Goal: Task Accomplishment & Management: Contribute content

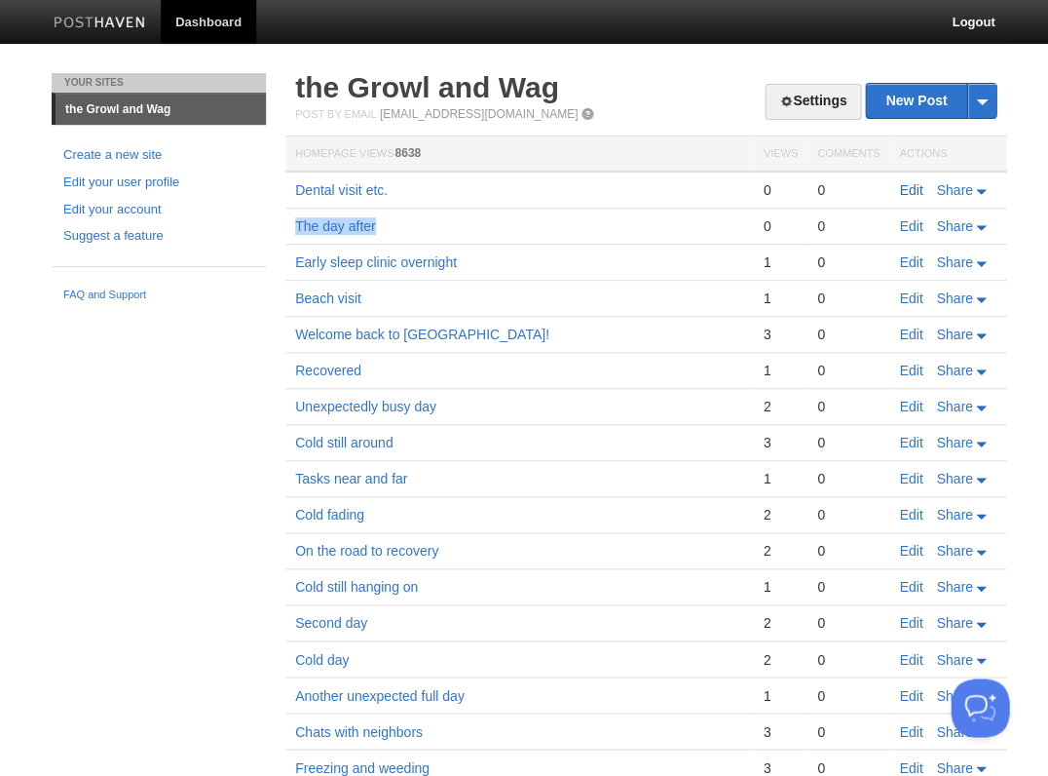
click at [912, 189] on link "Edit" at bounding box center [910, 190] width 23 height 16
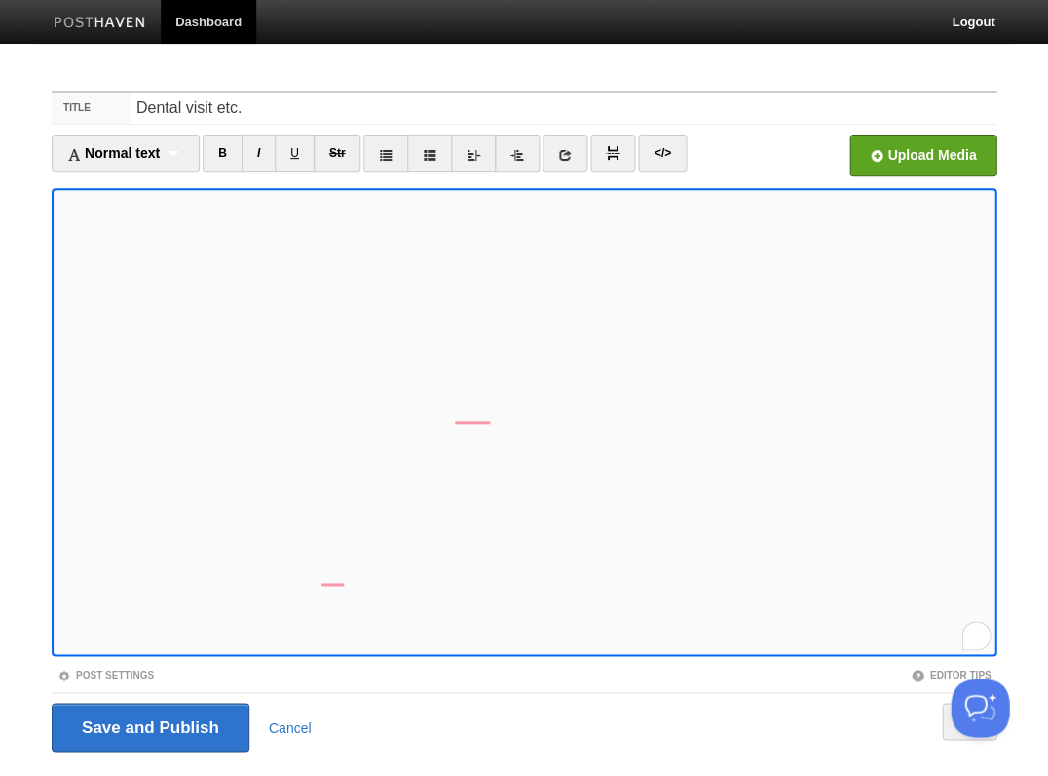
scroll to position [47, 0]
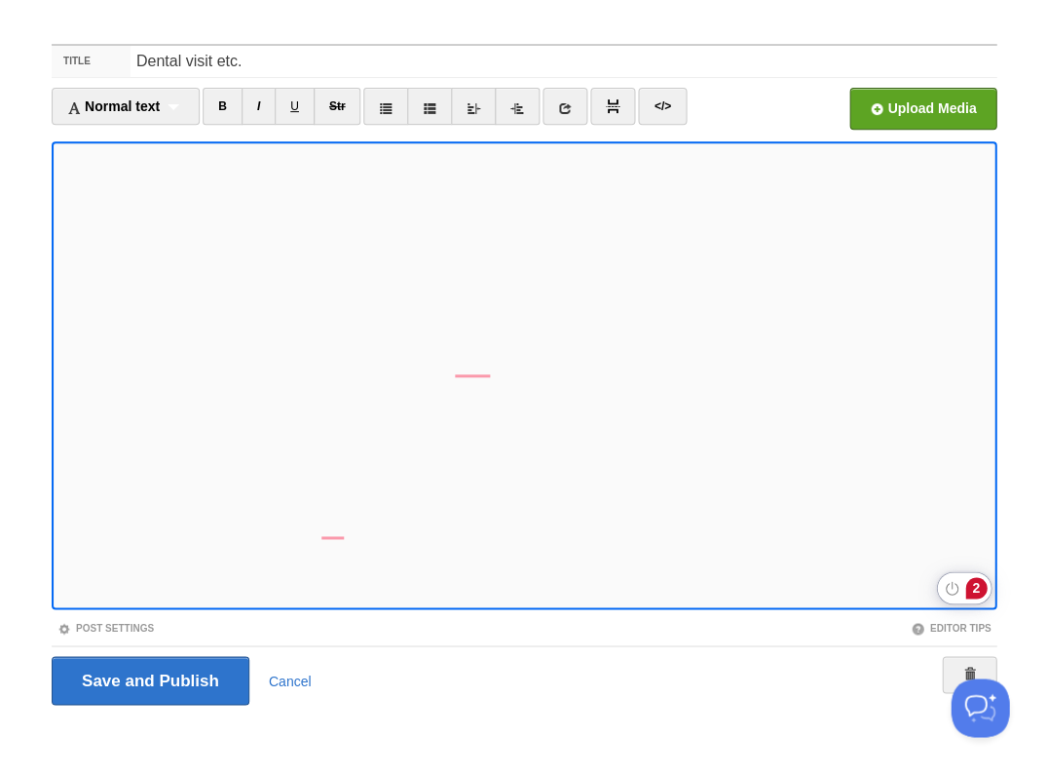
click at [974, 588] on div "2" at bounding box center [976, 587] width 21 height 21
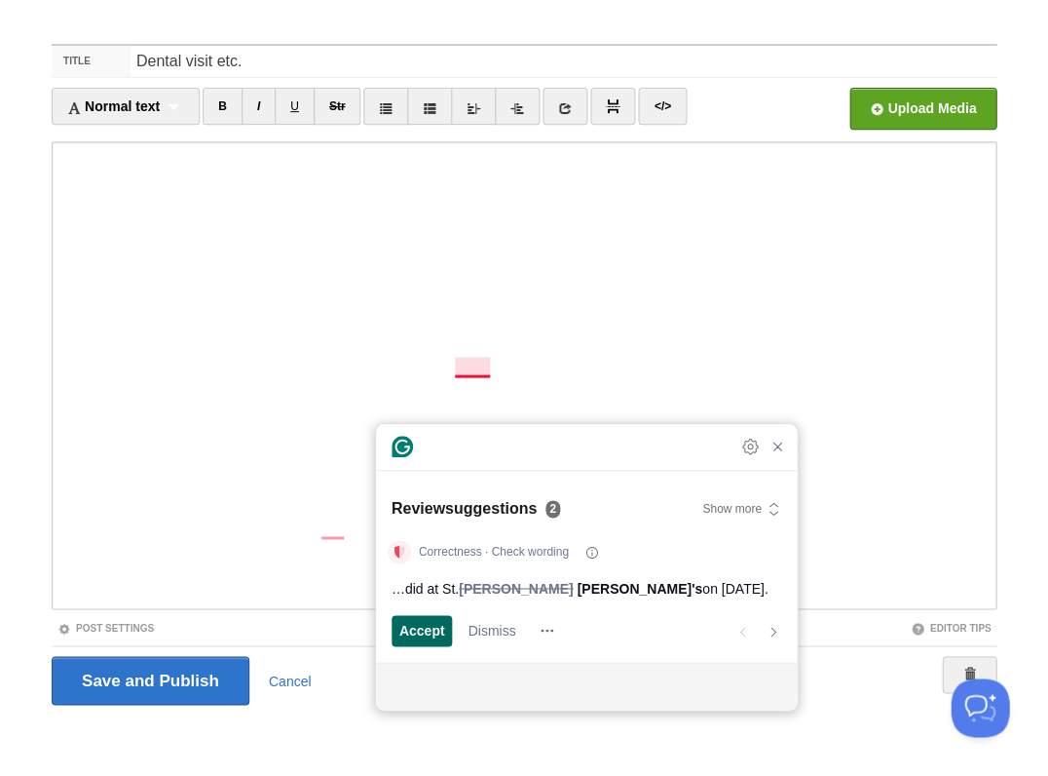
click at [419, 626] on span "Accept" at bounding box center [422, 630] width 46 height 20
click at [437, 627] on span "Accept" at bounding box center [422, 630] width 46 height 20
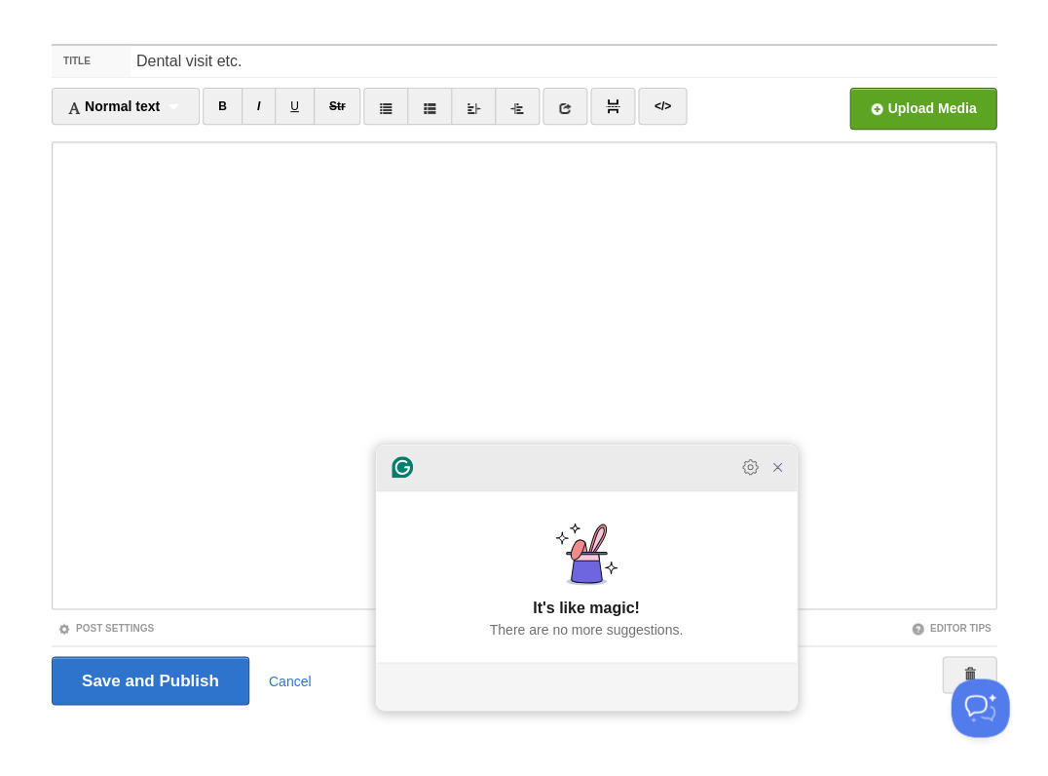
click at [779, 478] on icon "Close Grammarly Assistant" at bounding box center [777, 466] width 23 height 23
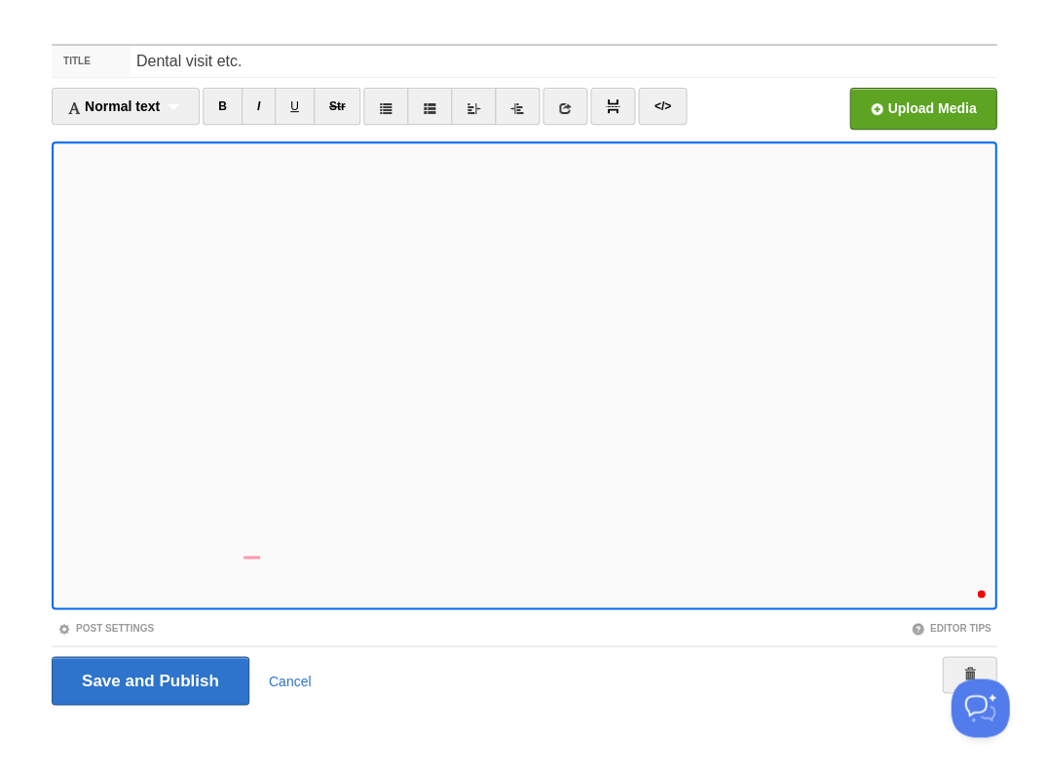
scroll to position [717, 0]
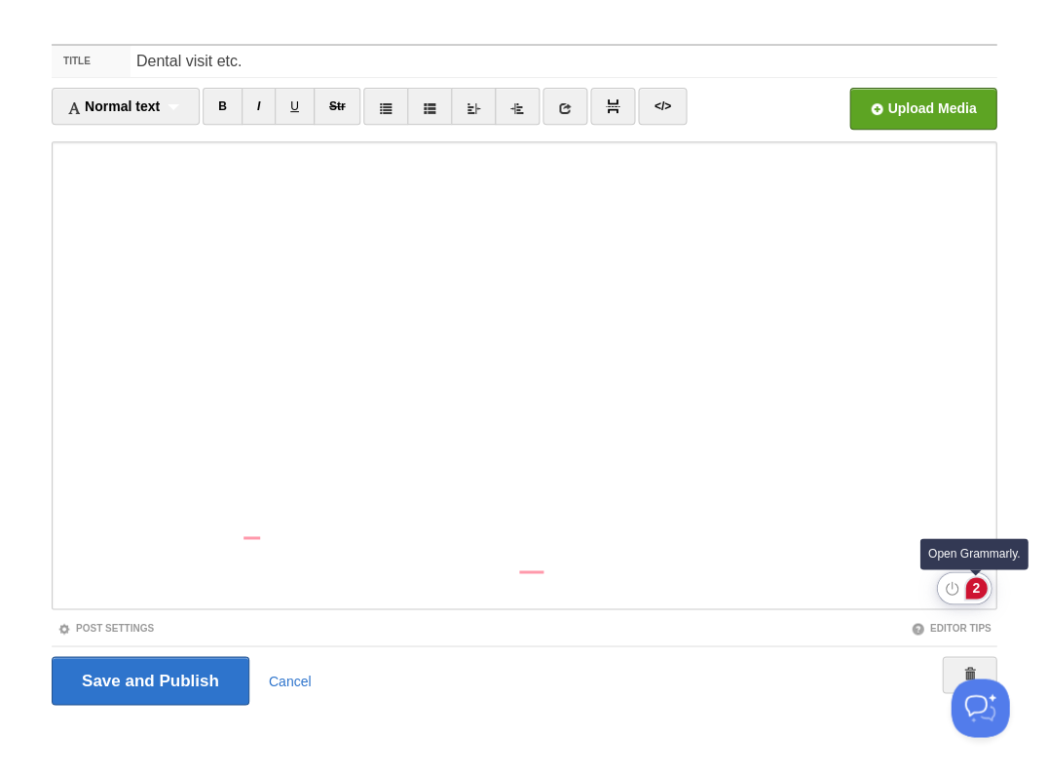
click at [976, 590] on div "2" at bounding box center [976, 587] width 21 height 21
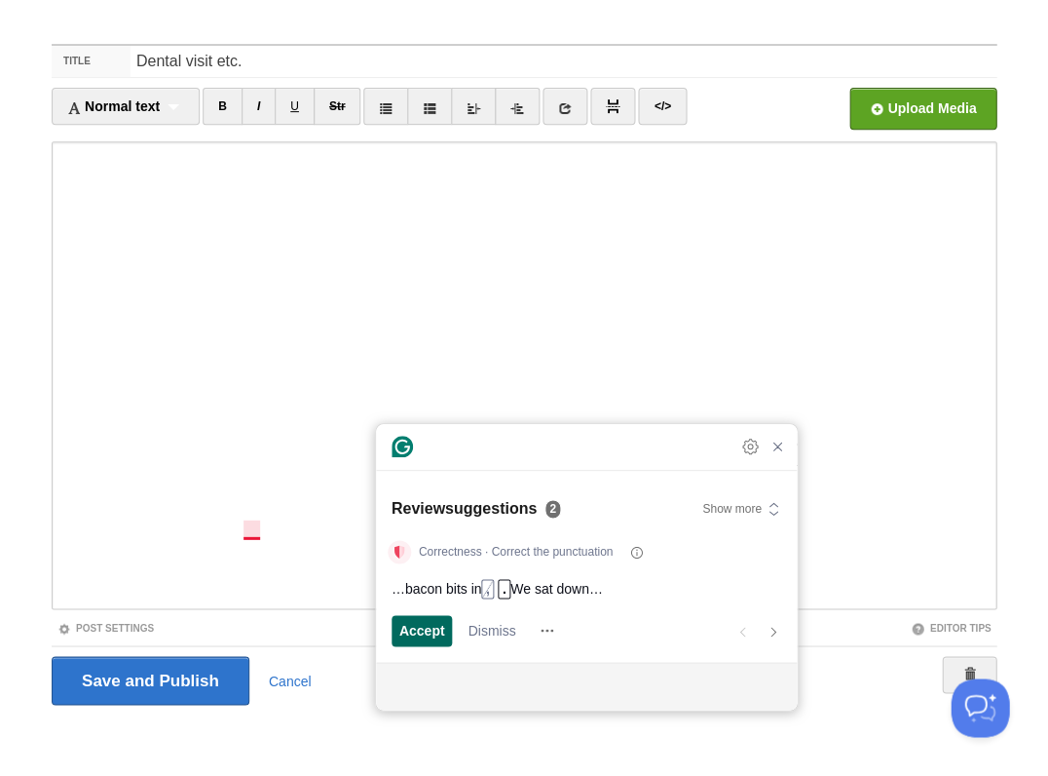
click at [428, 627] on span "Accept" at bounding box center [422, 630] width 46 height 20
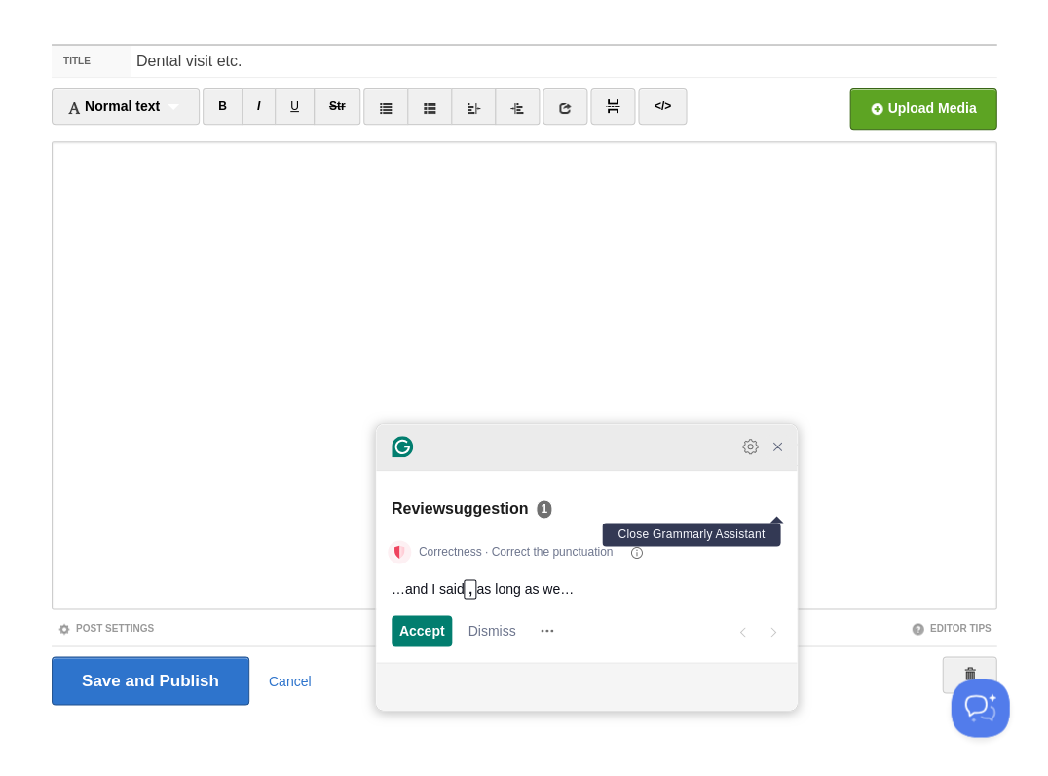
click at [776, 454] on icon "Close Grammarly Assistant" at bounding box center [778, 446] width 16 height 16
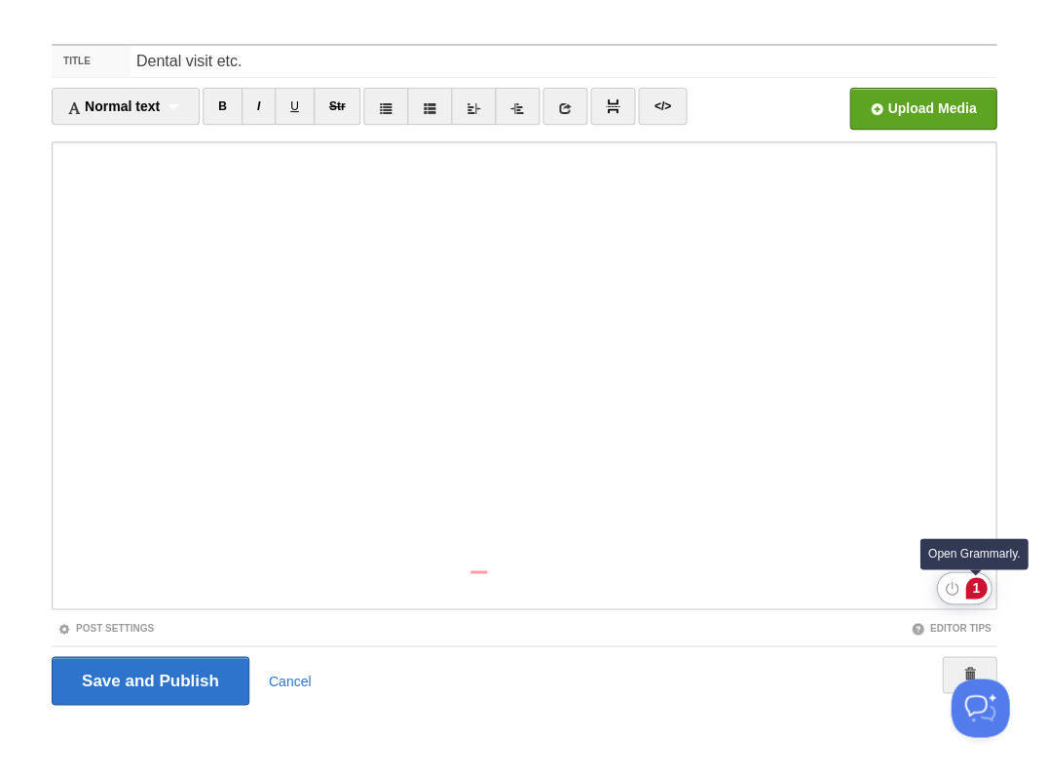
click at [976, 582] on div "1" at bounding box center [976, 587] width 21 height 21
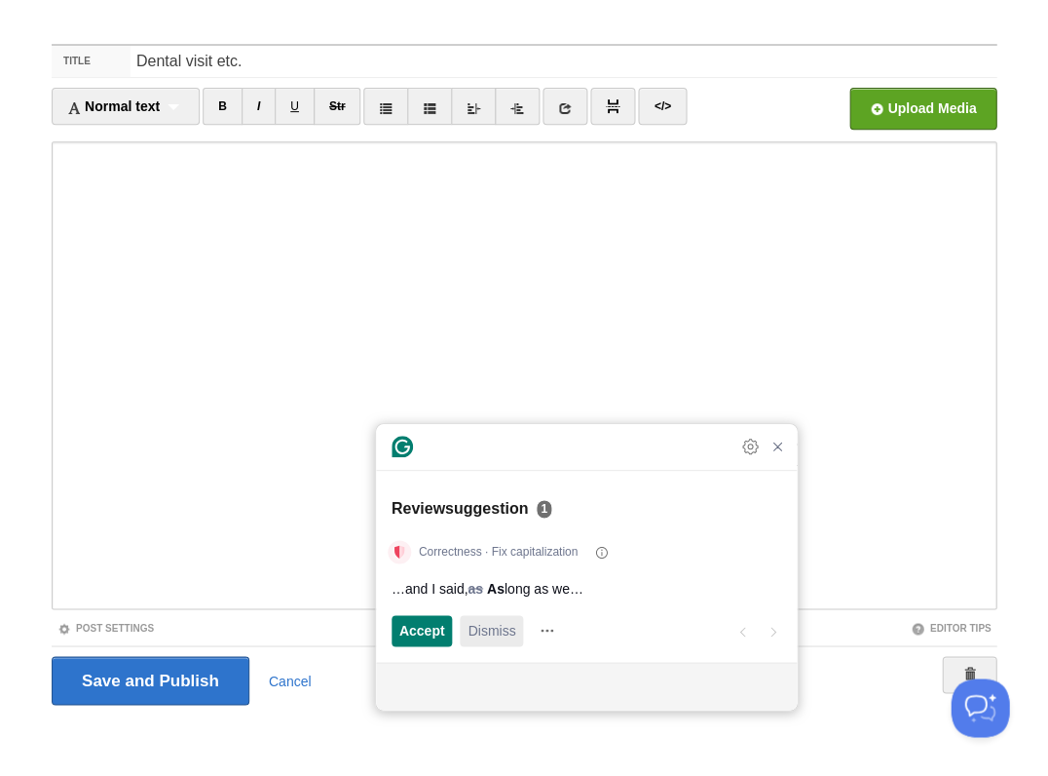
click at [503, 632] on span "Dismiss" at bounding box center [492, 630] width 48 height 20
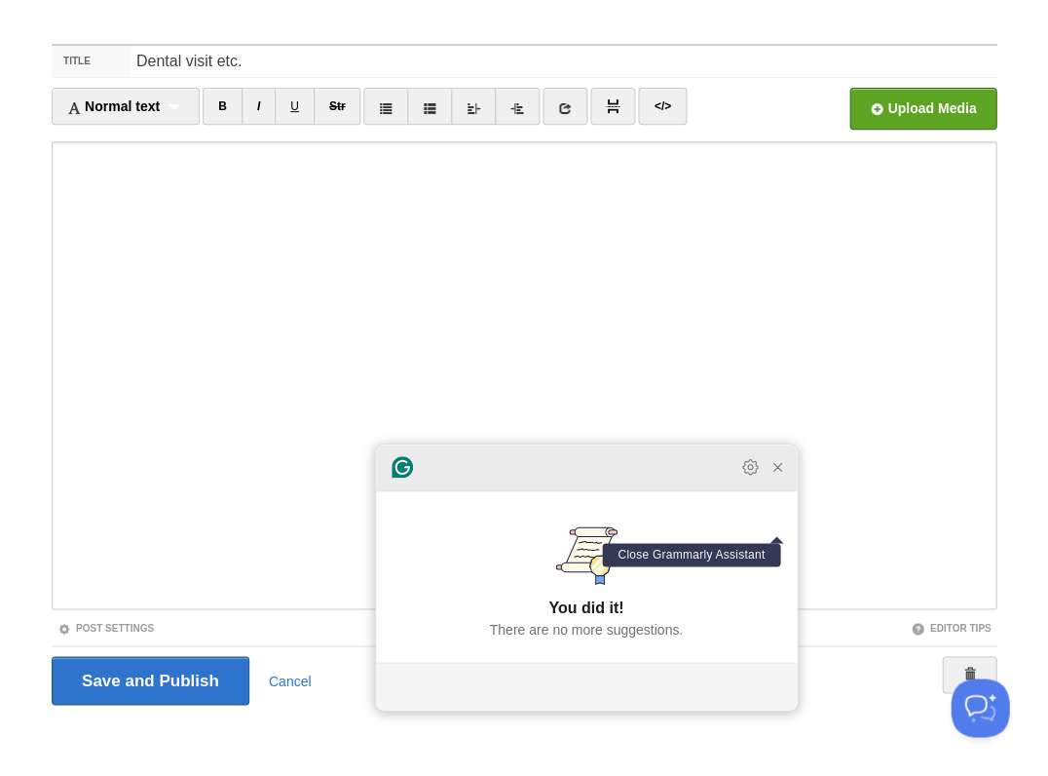
click at [782, 478] on icon "Close Grammarly Assistant" at bounding box center [777, 466] width 23 height 23
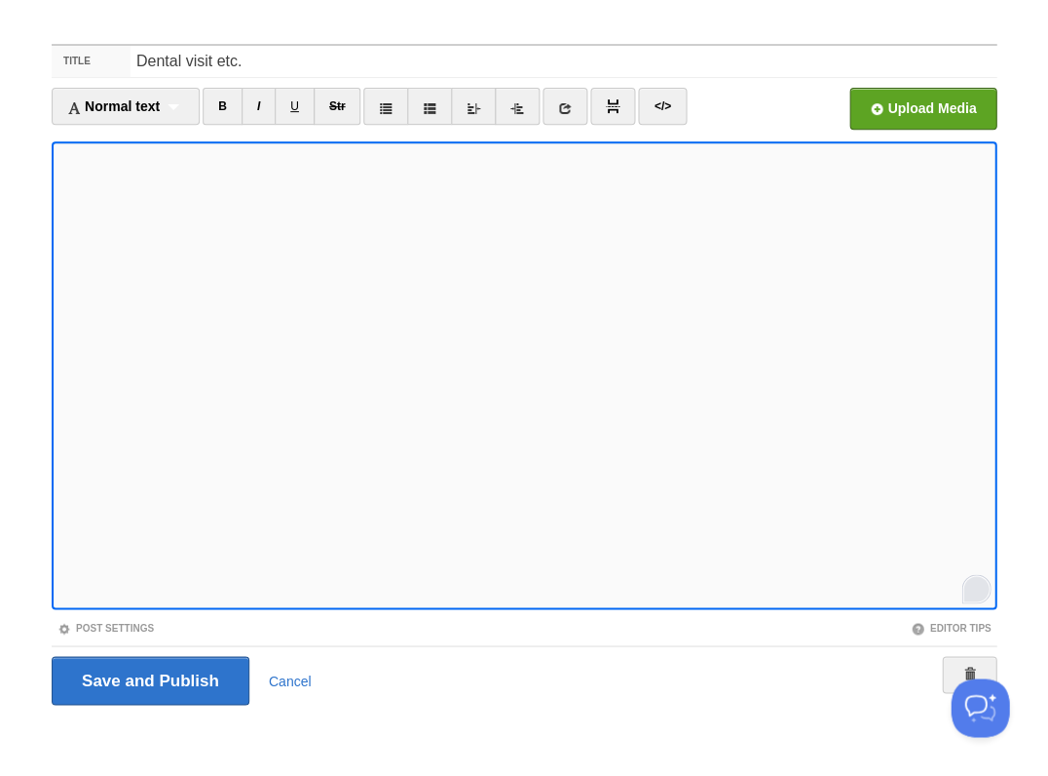
scroll to position [787, 0]
click at [148, 678] on input "Save and Publish" at bounding box center [151, 680] width 198 height 49
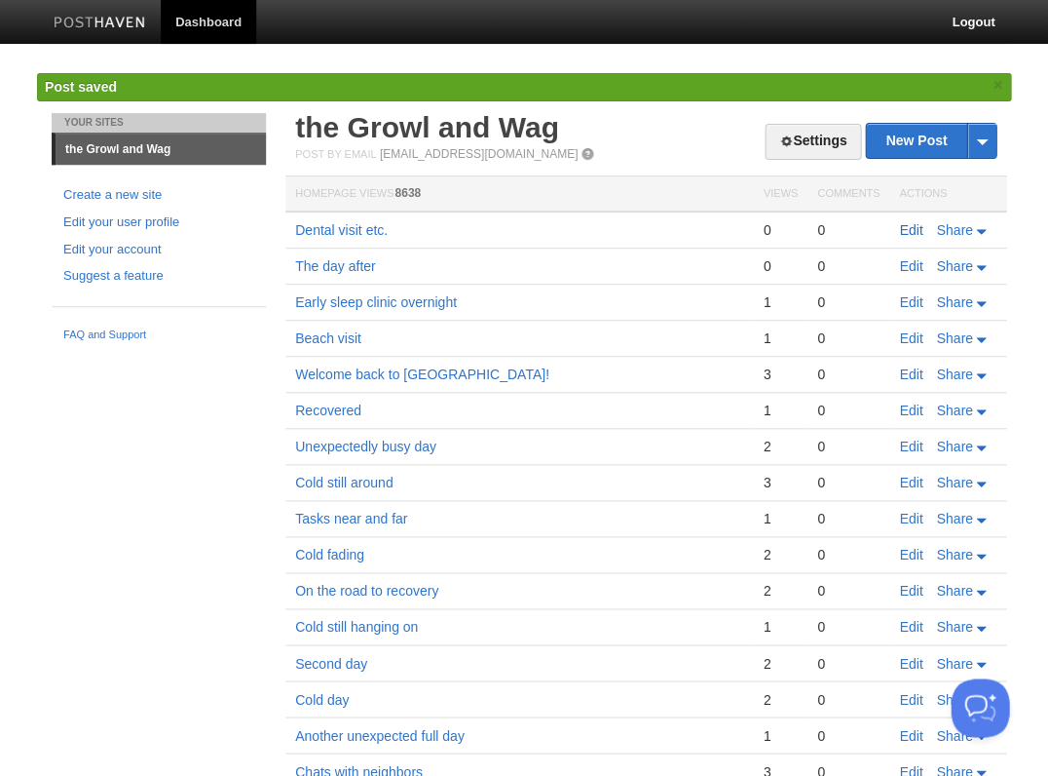
click at [912, 225] on link "Edit" at bounding box center [910, 230] width 23 height 16
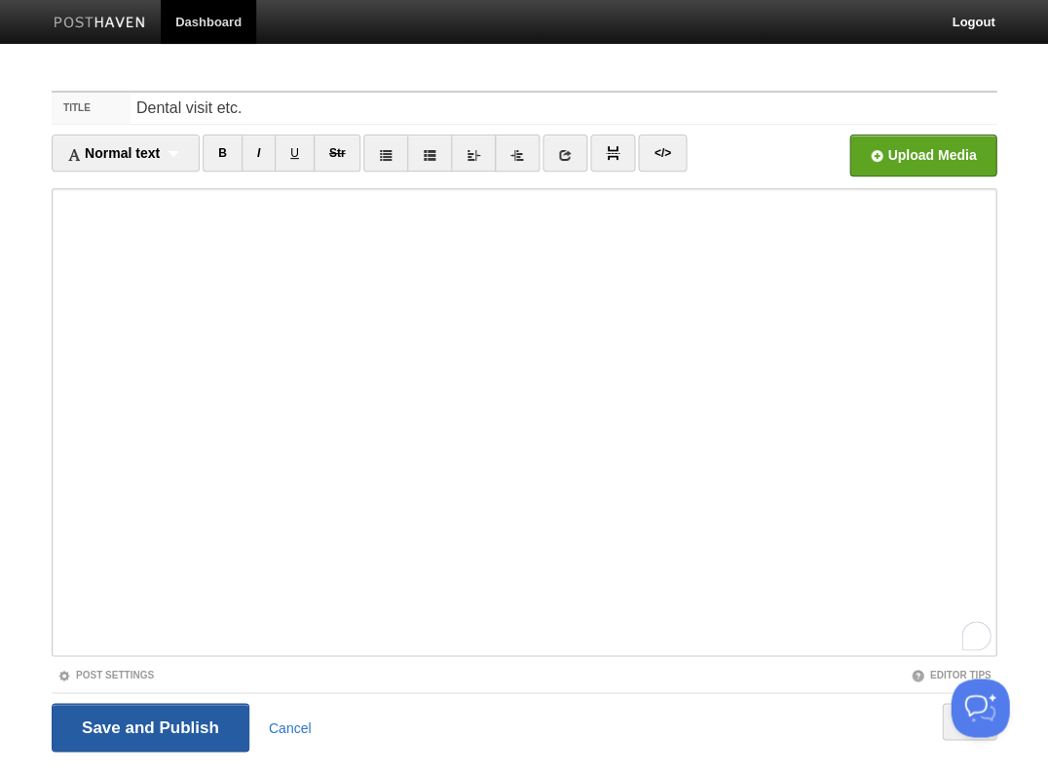
click at [213, 719] on input "Save and Publish" at bounding box center [151, 727] width 198 height 49
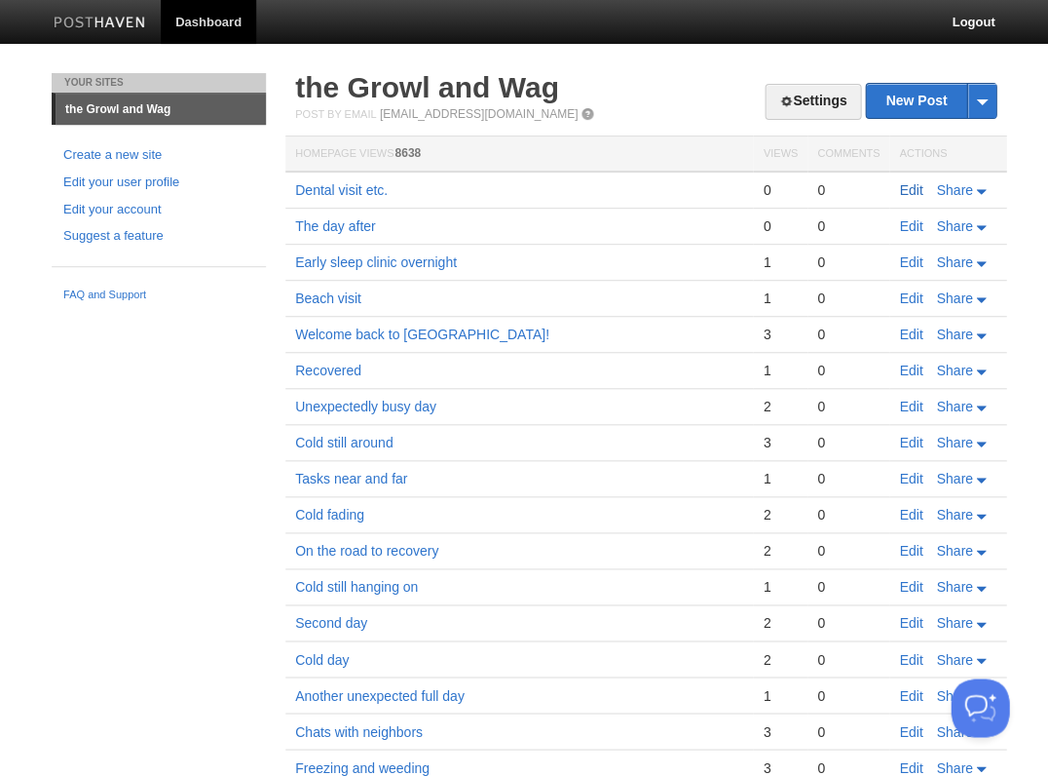
click at [906, 190] on link "Edit" at bounding box center [910, 190] width 23 height 16
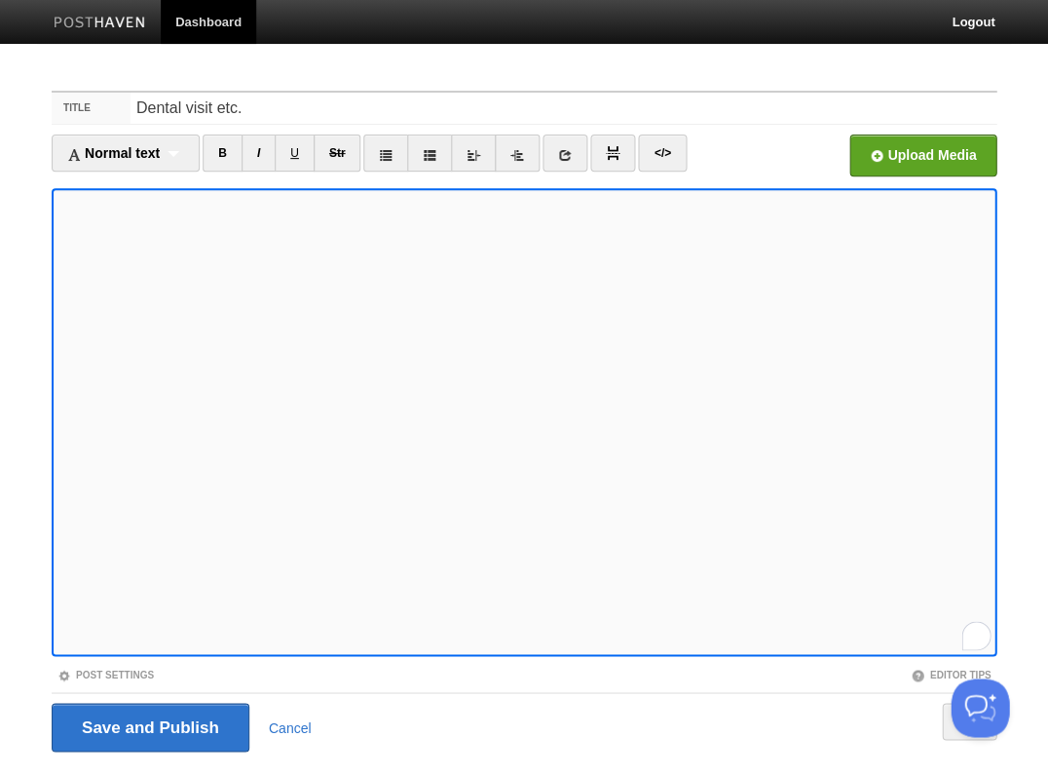
scroll to position [47, 0]
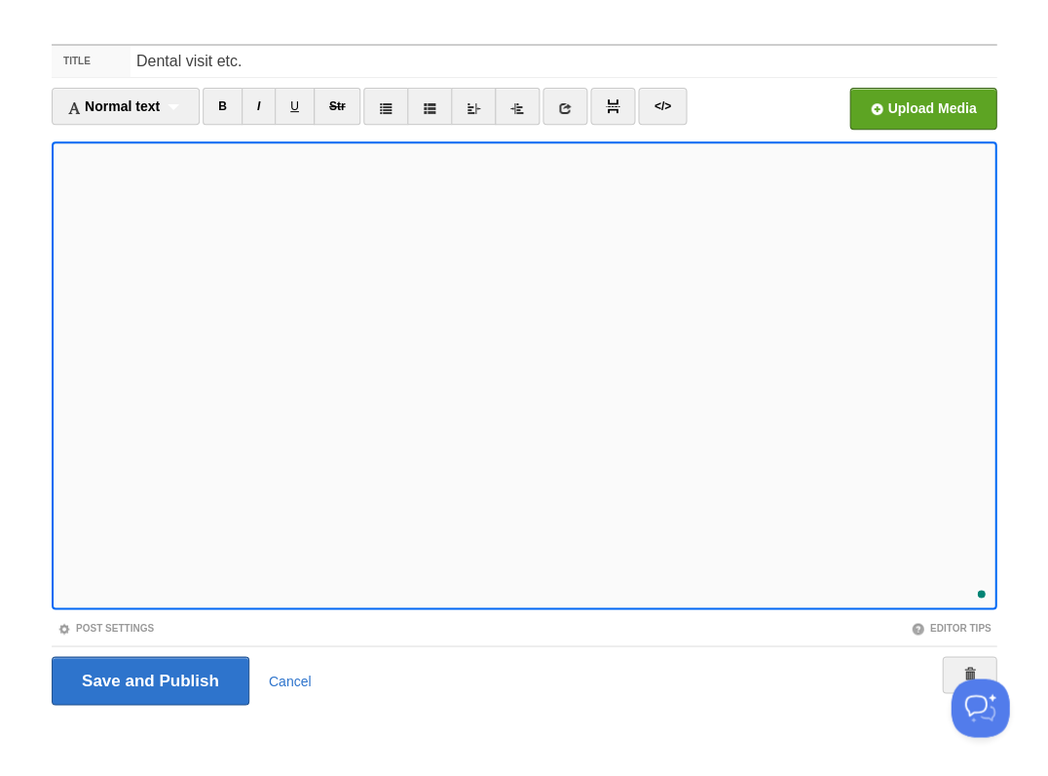
scroll to position [788, 0]
click at [148, 678] on input "Save and Publish" at bounding box center [151, 680] width 198 height 49
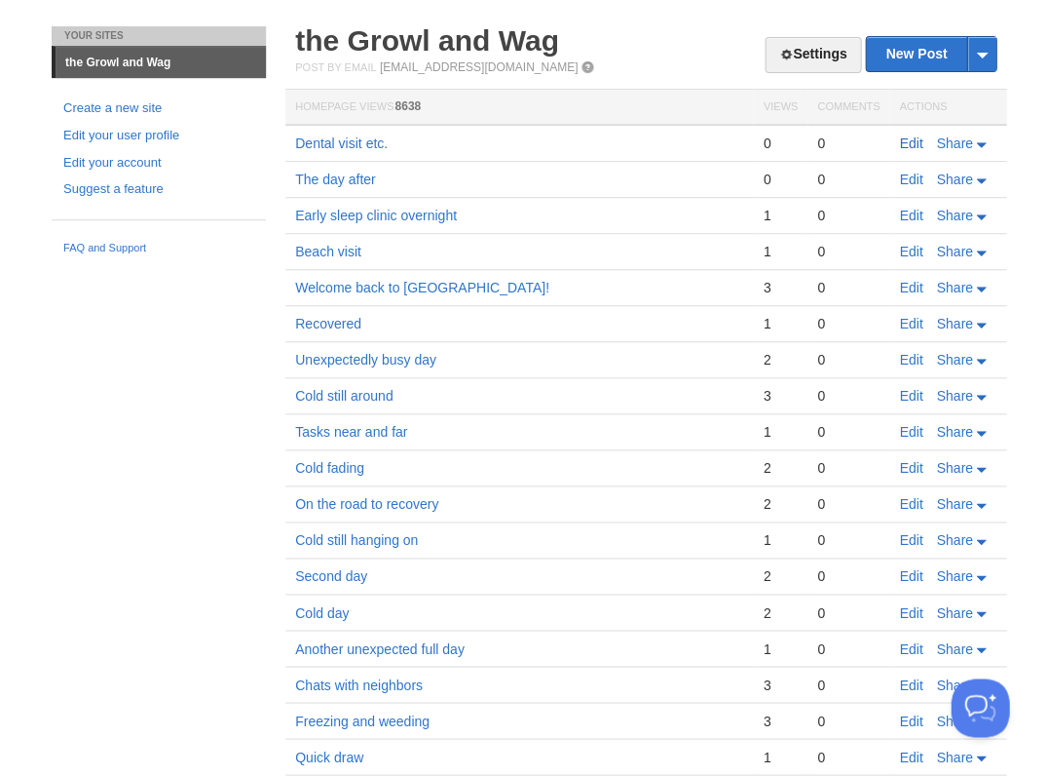
click at [904, 140] on link "Edit" at bounding box center [910, 143] width 23 height 16
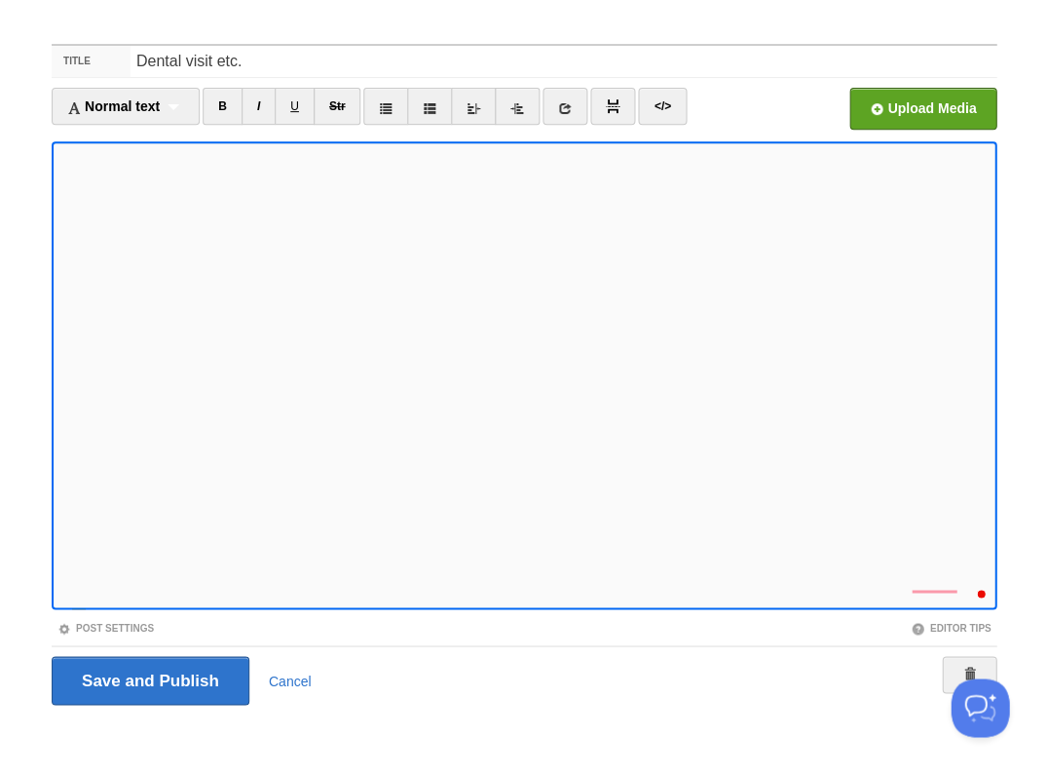
scroll to position [807, 0]
click at [148, 678] on input "Save and Publish" at bounding box center [151, 680] width 198 height 49
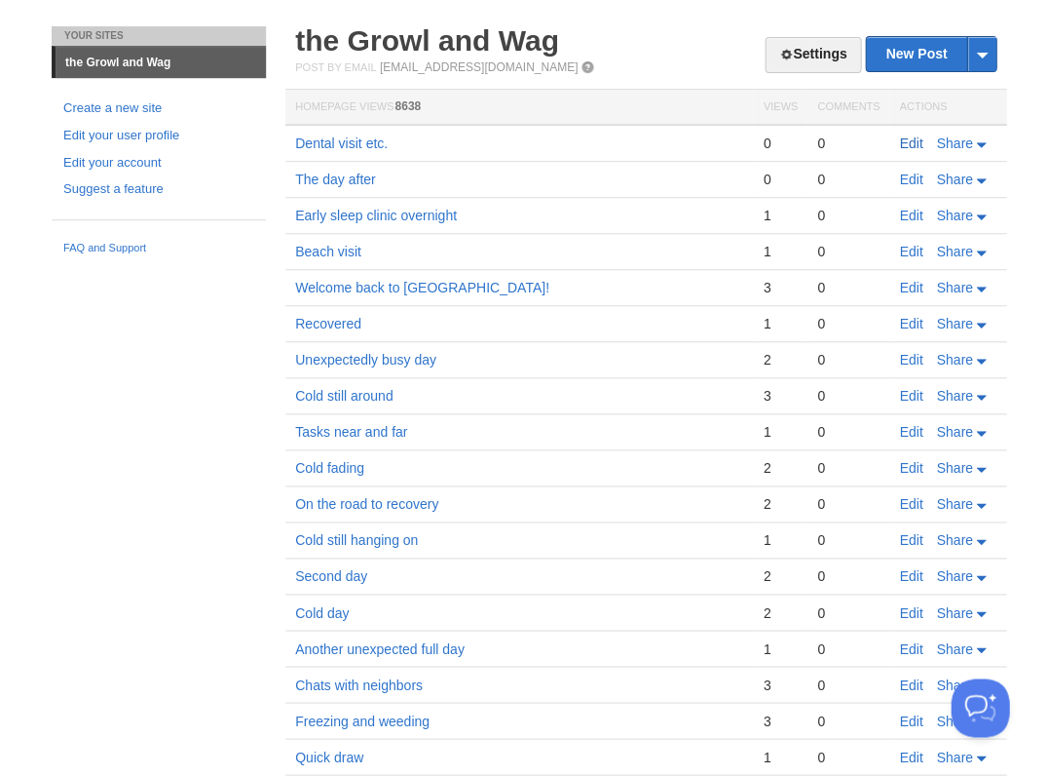
click at [900, 138] on link "Edit" at bounding box center [910, 143] width 23 height 16
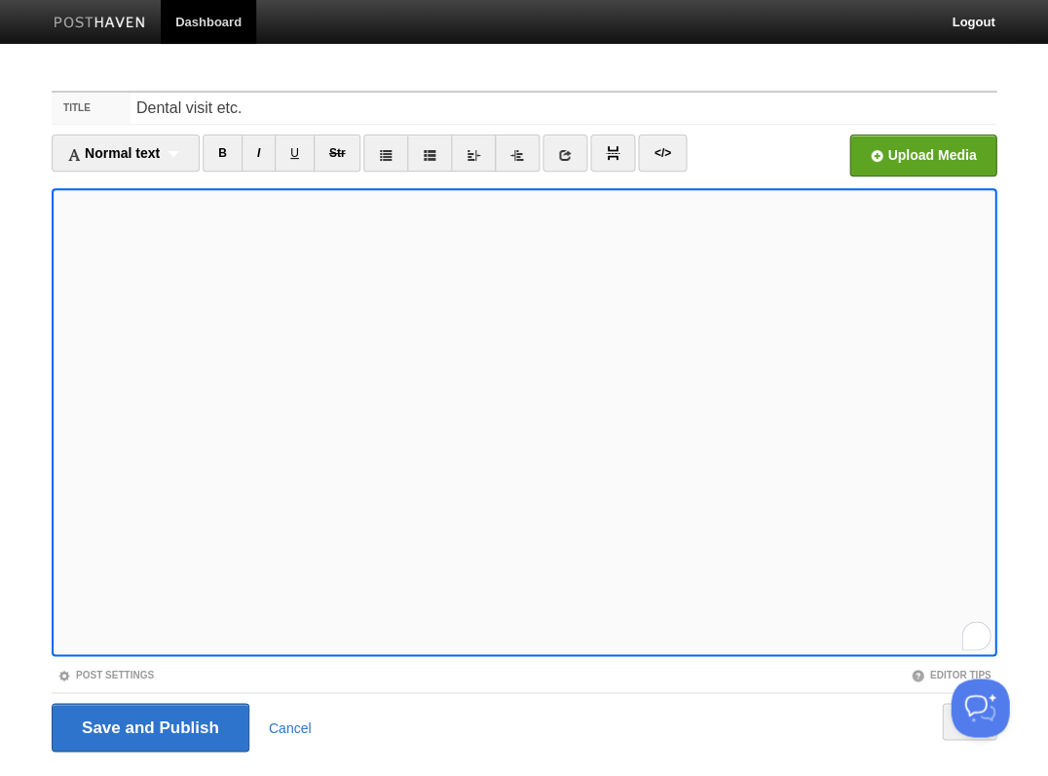
scroll to position [47, 0]
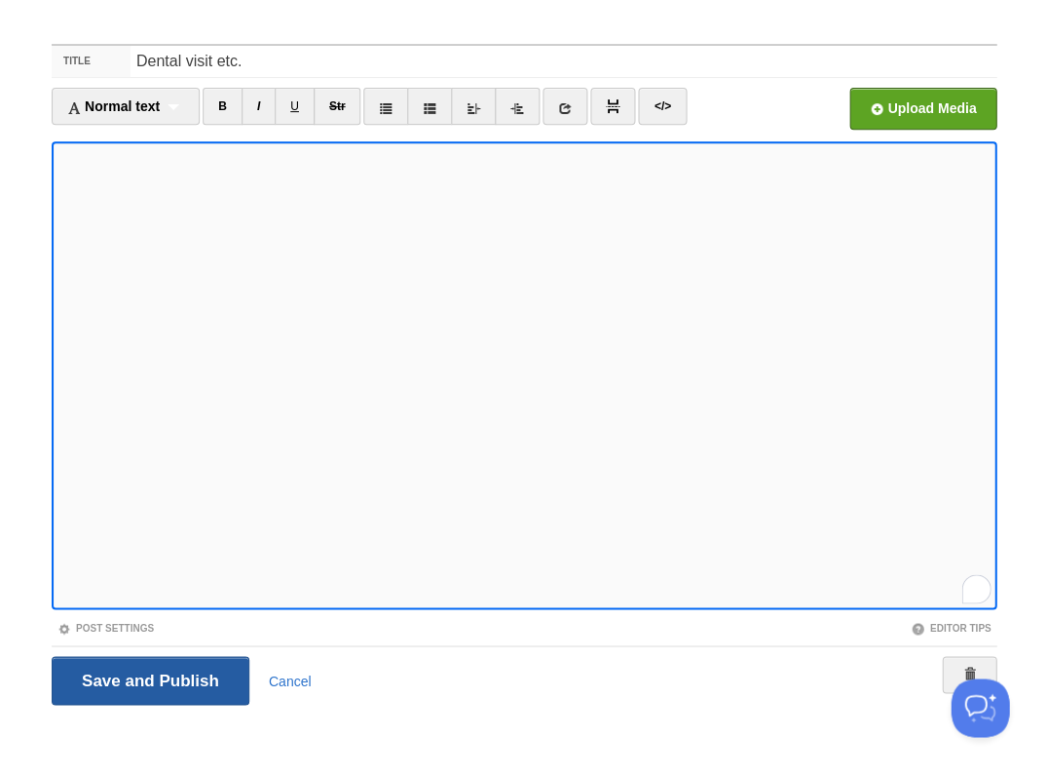
click at [148, 678] on input "Save and Publish" at bounding box center [151, 680] width 198 height 49
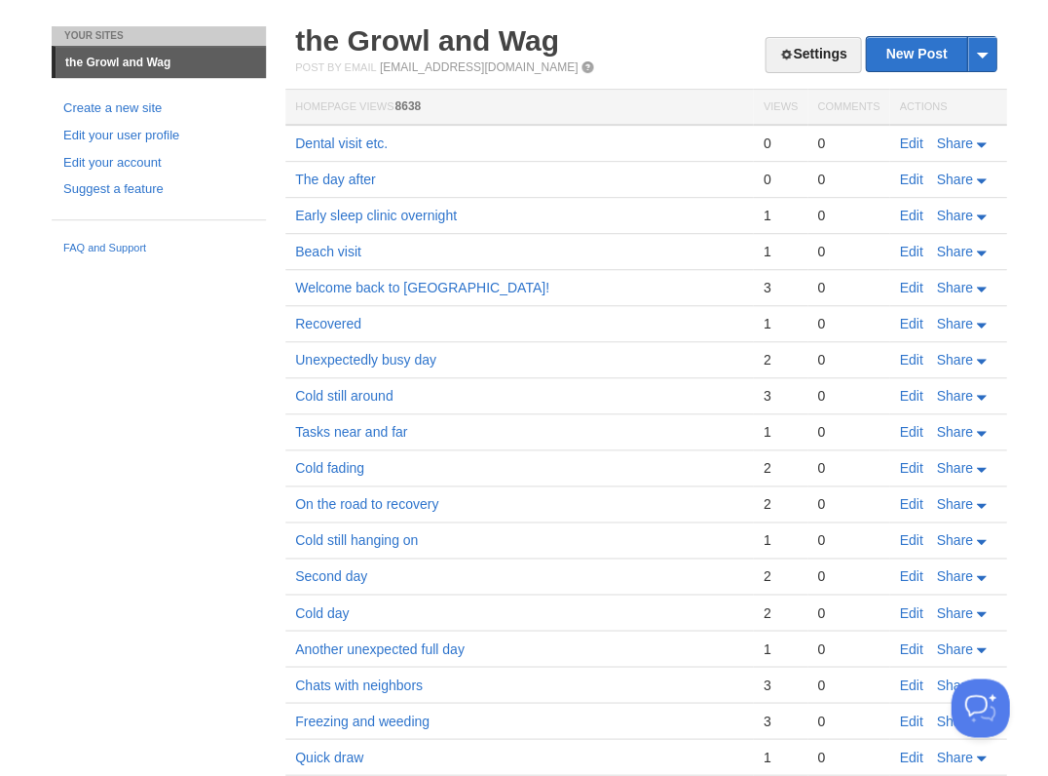
scroll to position [23, 0]
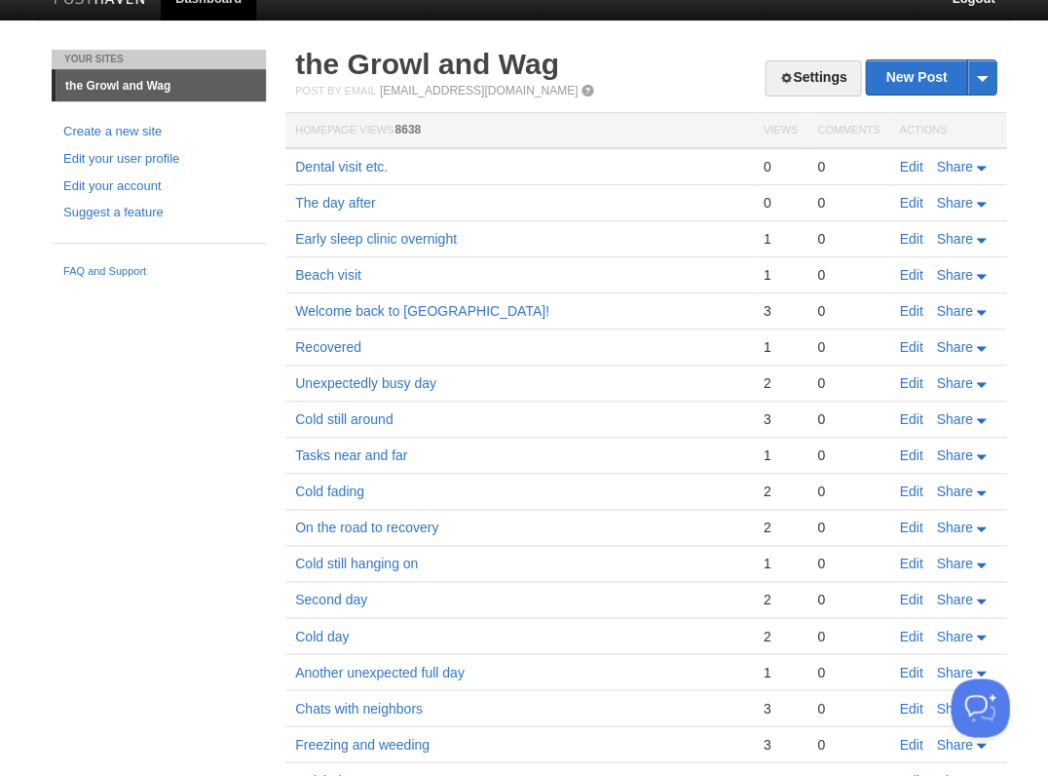
click at [909, 160] on link "Edit" at bounding box center [910, 167] width 23 height 16
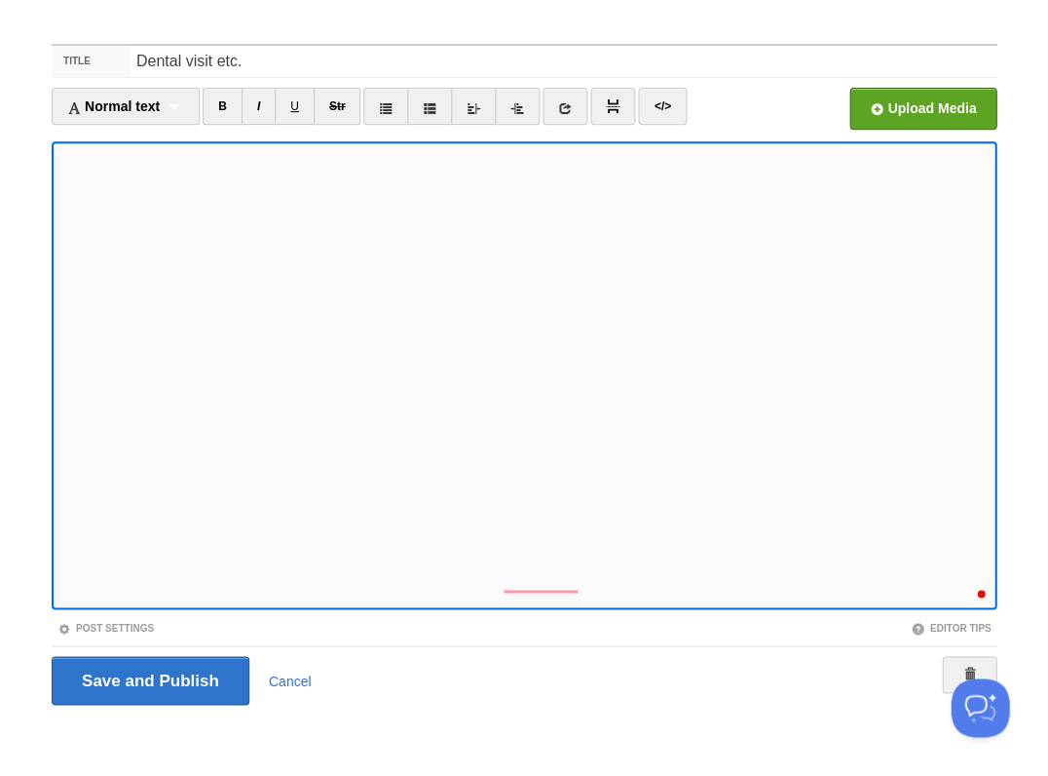
scroll to position [825, 0]
click at [976, 589] on div "1" at bounding box center [976, 587] width 21 height 21
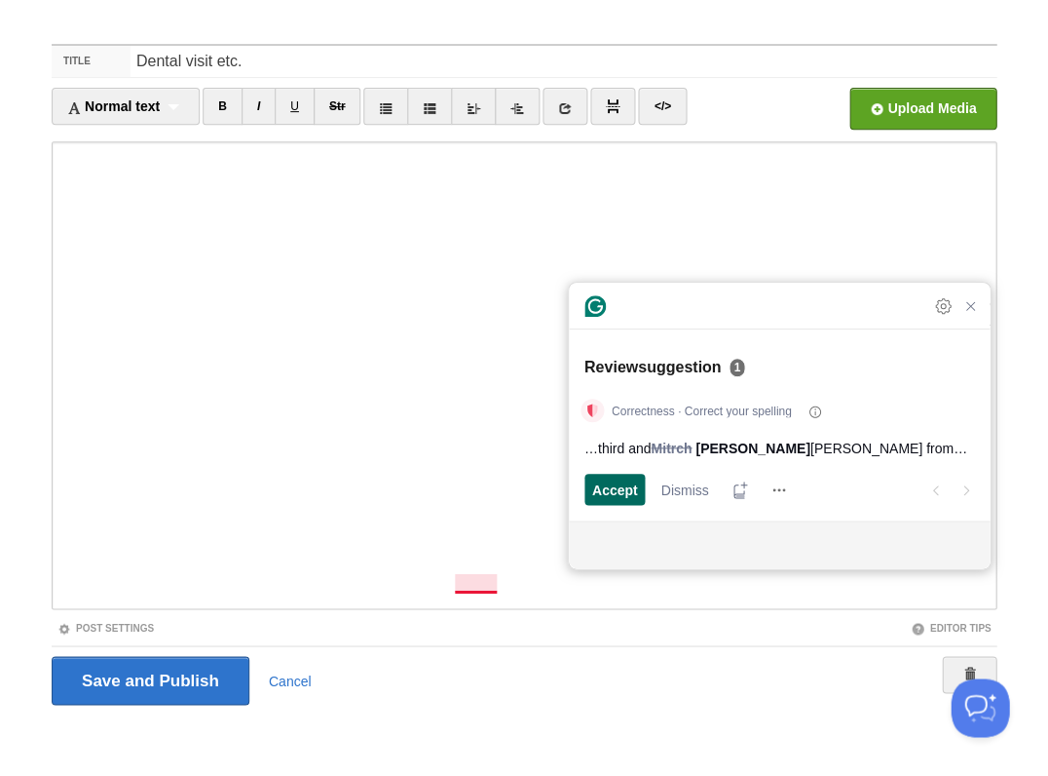
click at [602, 488] on span "Accept" at bounding box center [615, 489] width 46 height 20
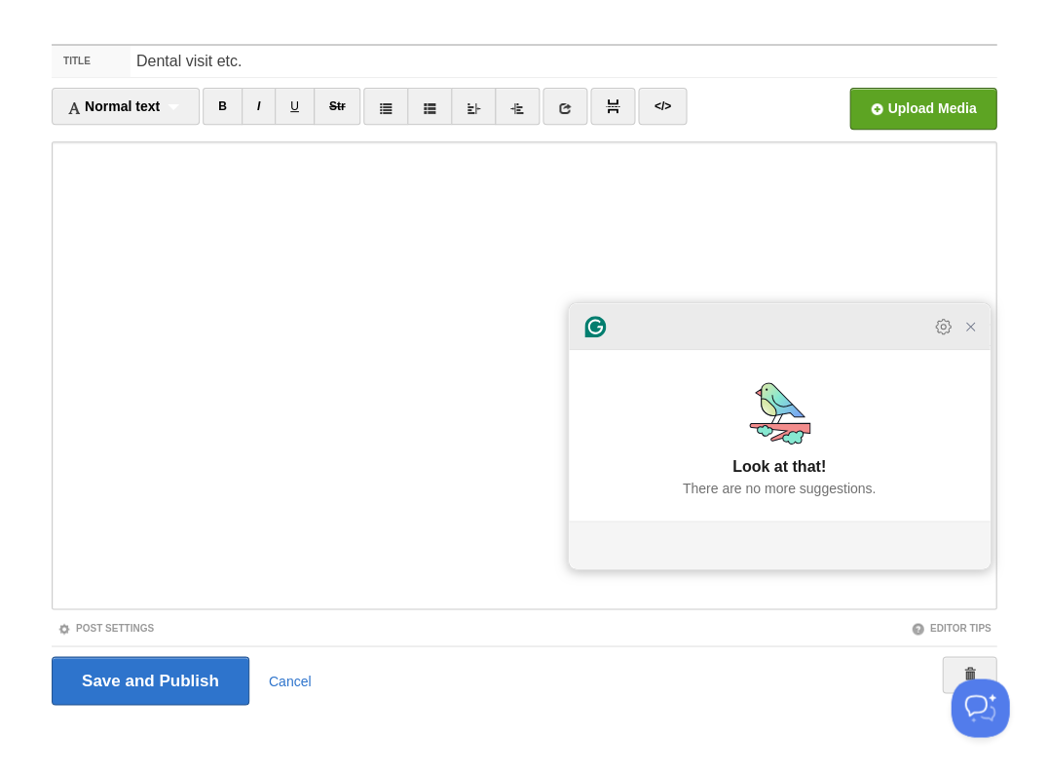
click at [970, 350] on div at bounding box center [779, 326] width 421 height 47
click at [978, 338] on icon "Close Grammarly Assistant" at bounding box center [970, 326] width 23 height 23
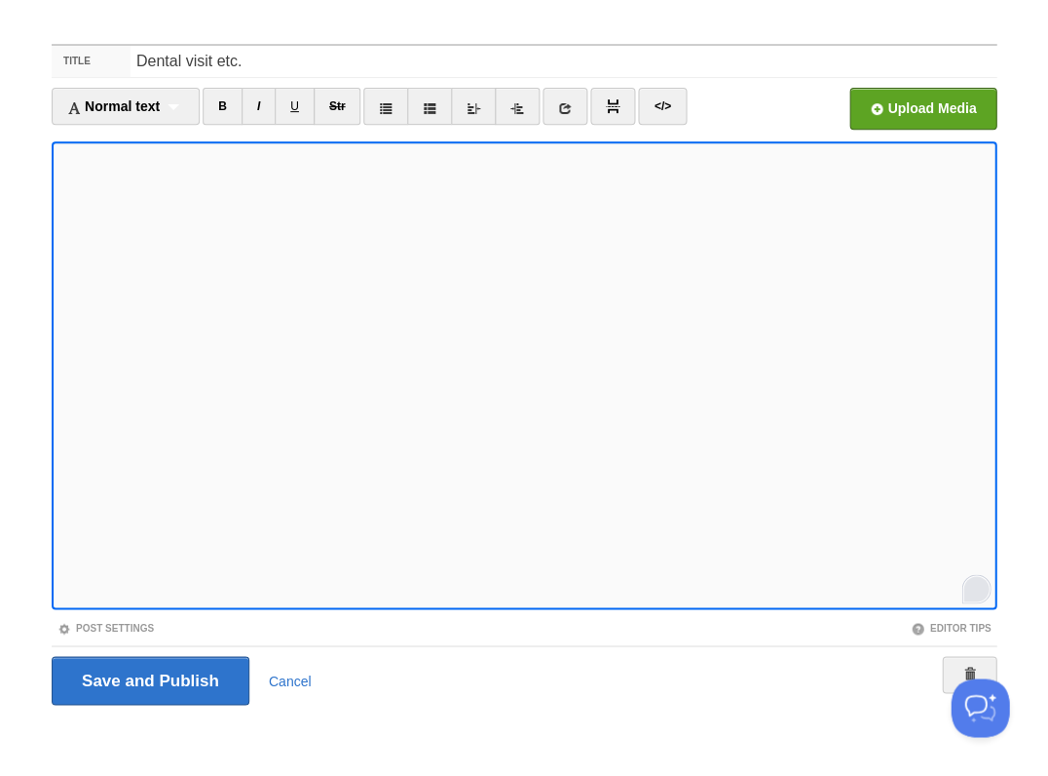
scroll to position [826, 0]
click at [148, 678] on input "Save and Publish" at bounding box center [151, 680] width 198 height 49
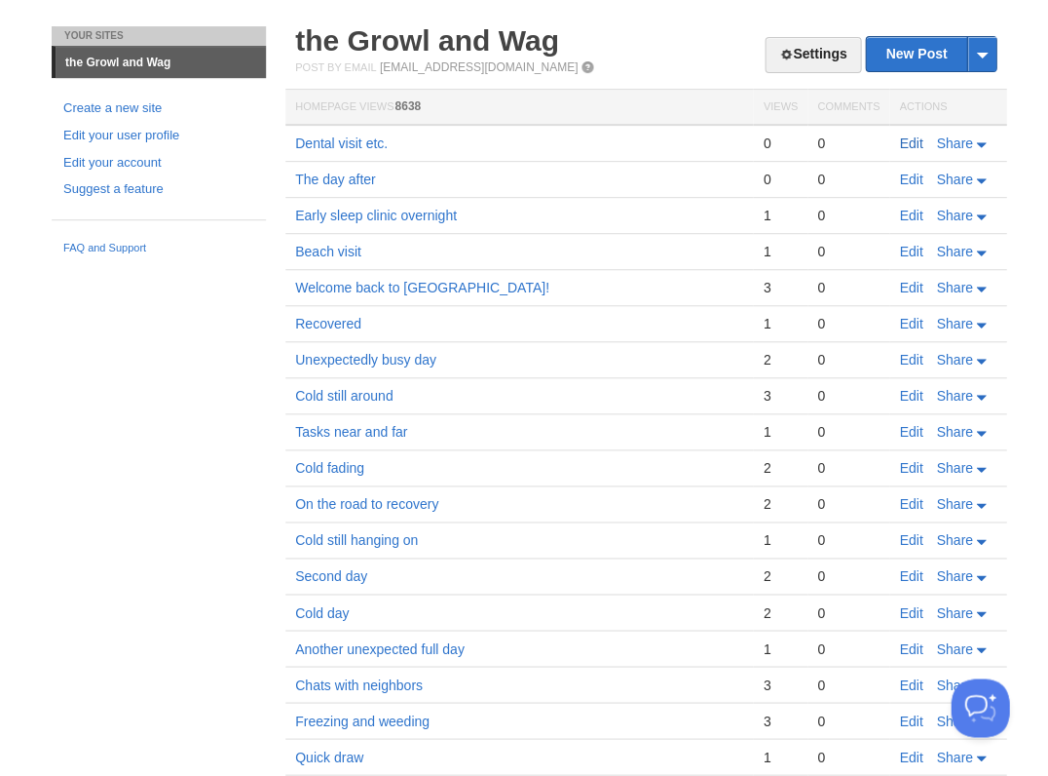
click at [908, 144] on link "Edit" at bounding box center [910, 143] width 23 height 16
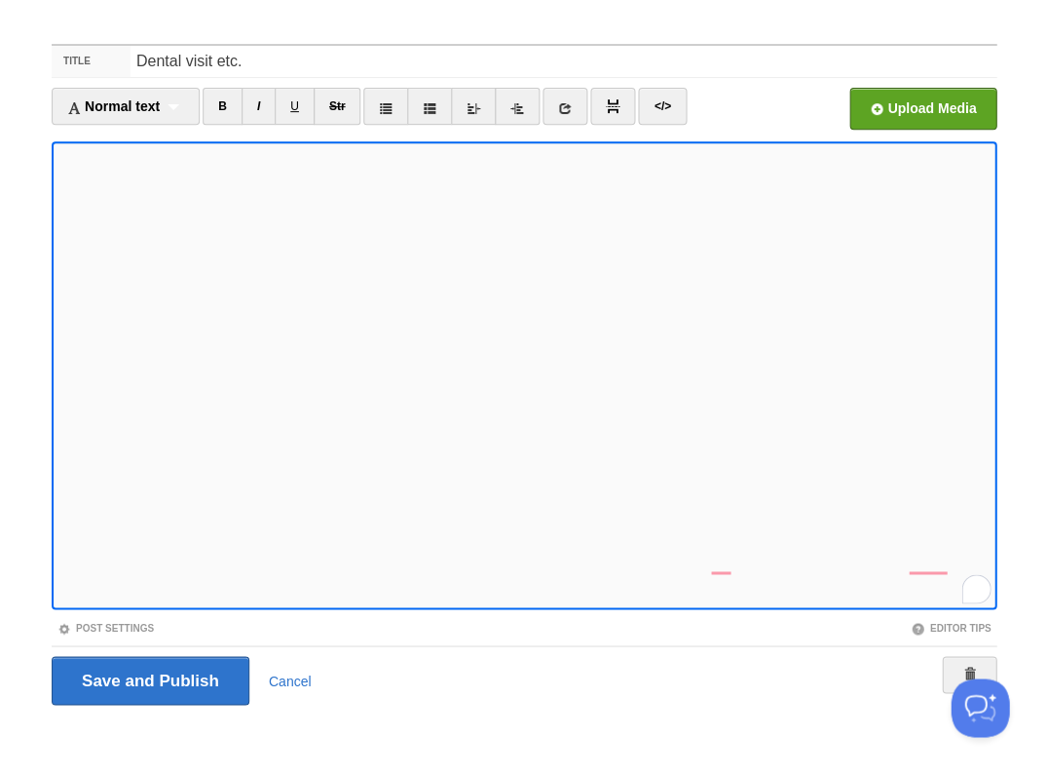
scroll to position [845, 0]
click at [148, 678] on input "Save and Publish" at bounding box center [151, 680] width 198 height 49
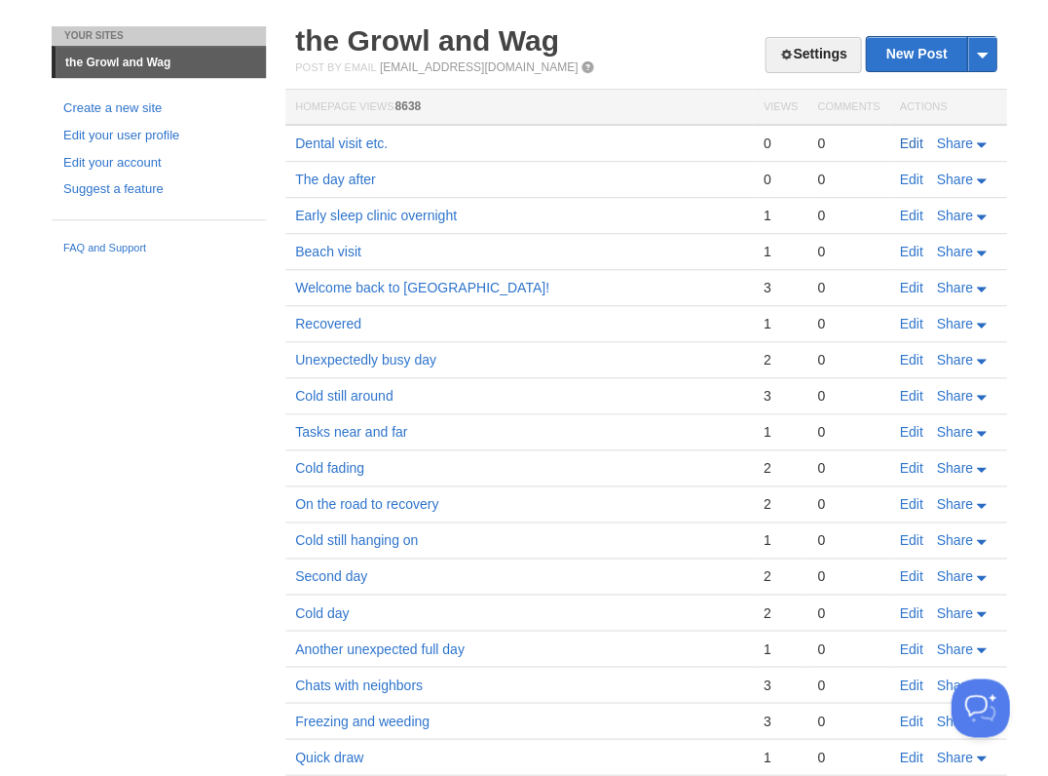
click at [912, 141] on link "Edit" at bounding box center [910, 143] width 23 height 16
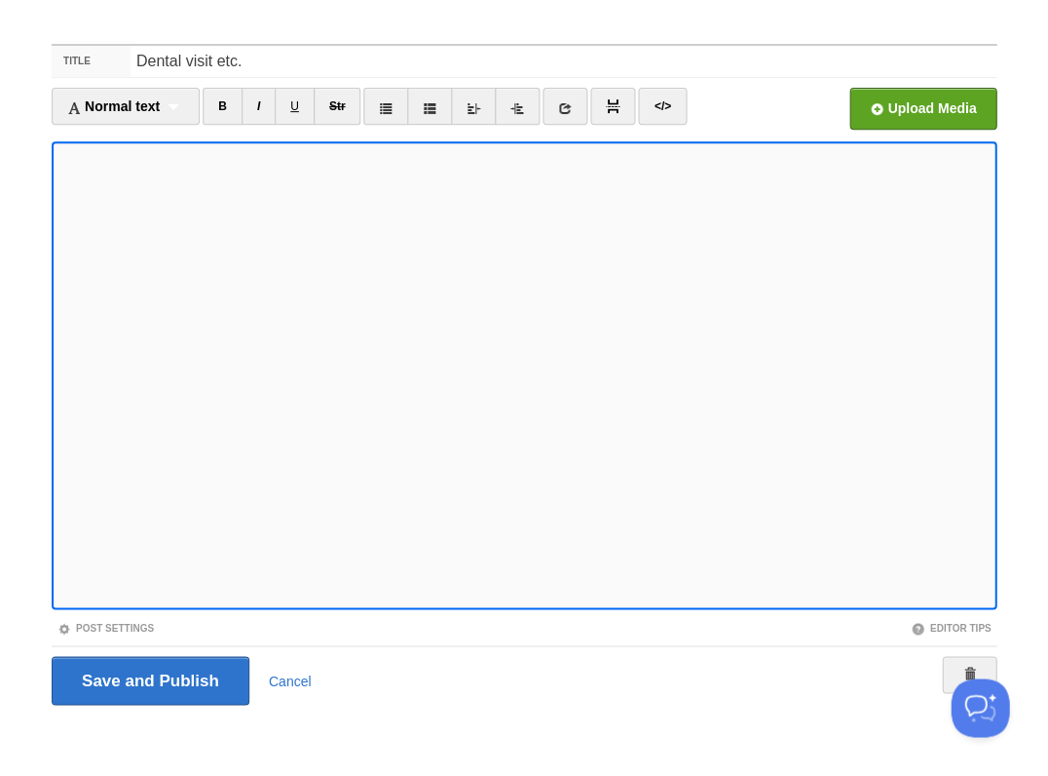
scroll to position [845, 0]
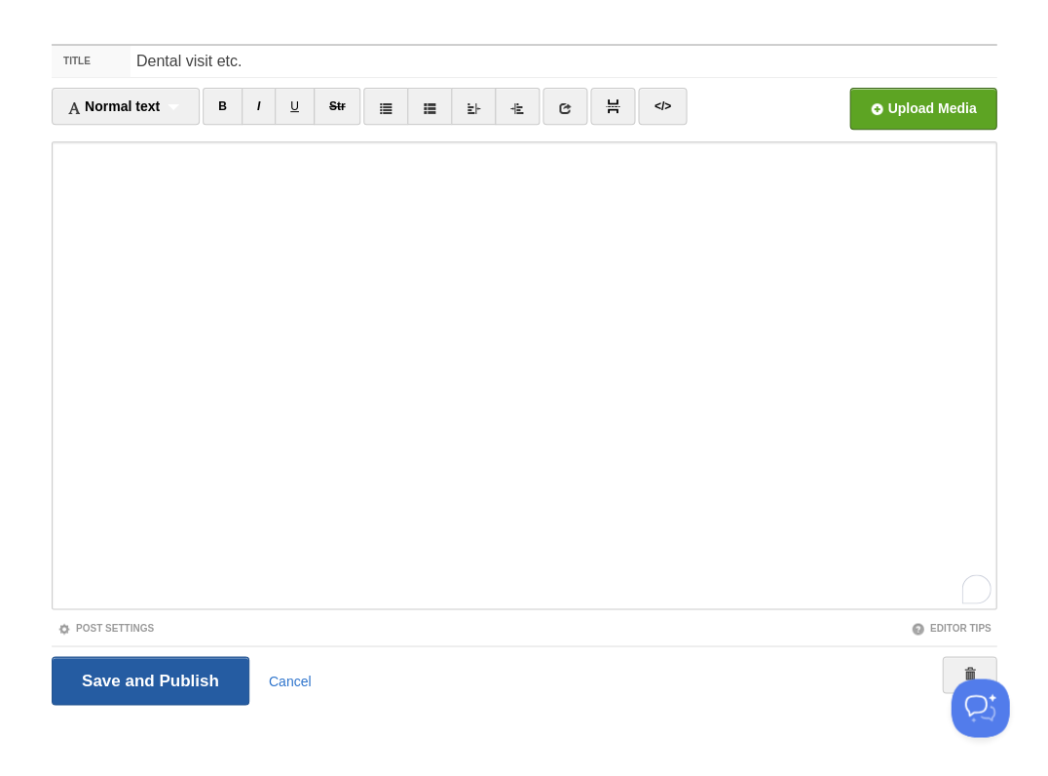
click at [148, 678] on input "Save and Publish" at bounding box center [151, 680] width 198 height 49
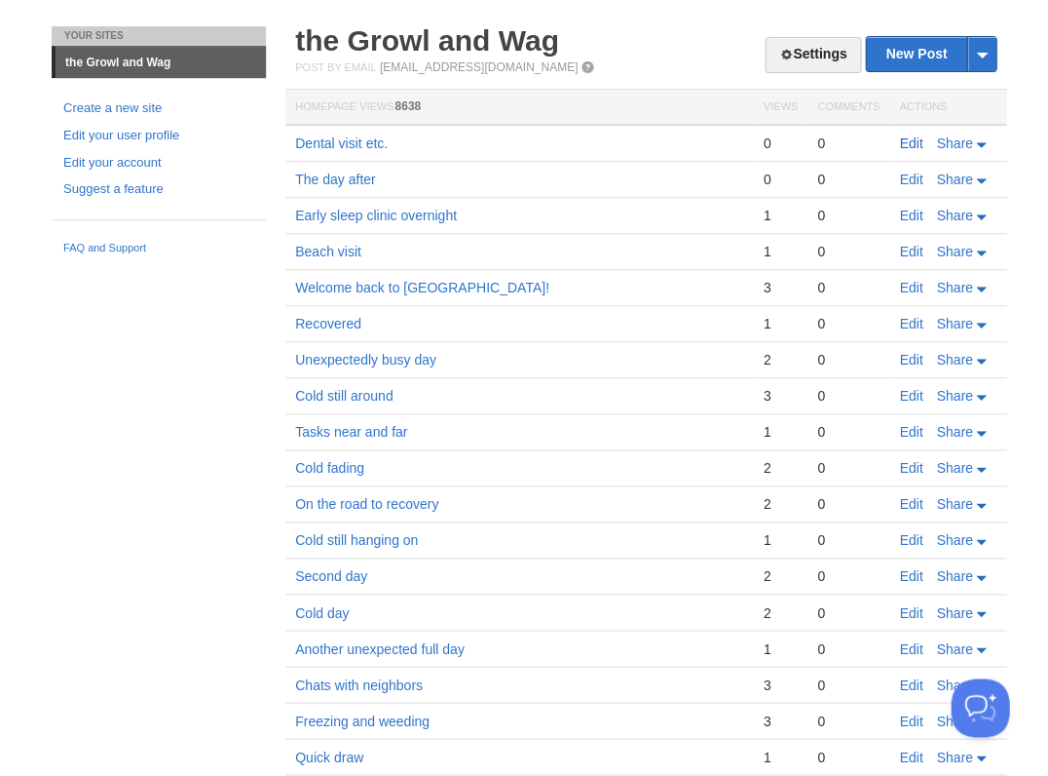
click at [912, 140] on link "Edit" at bounding box center [910, 143] width 23 height 16
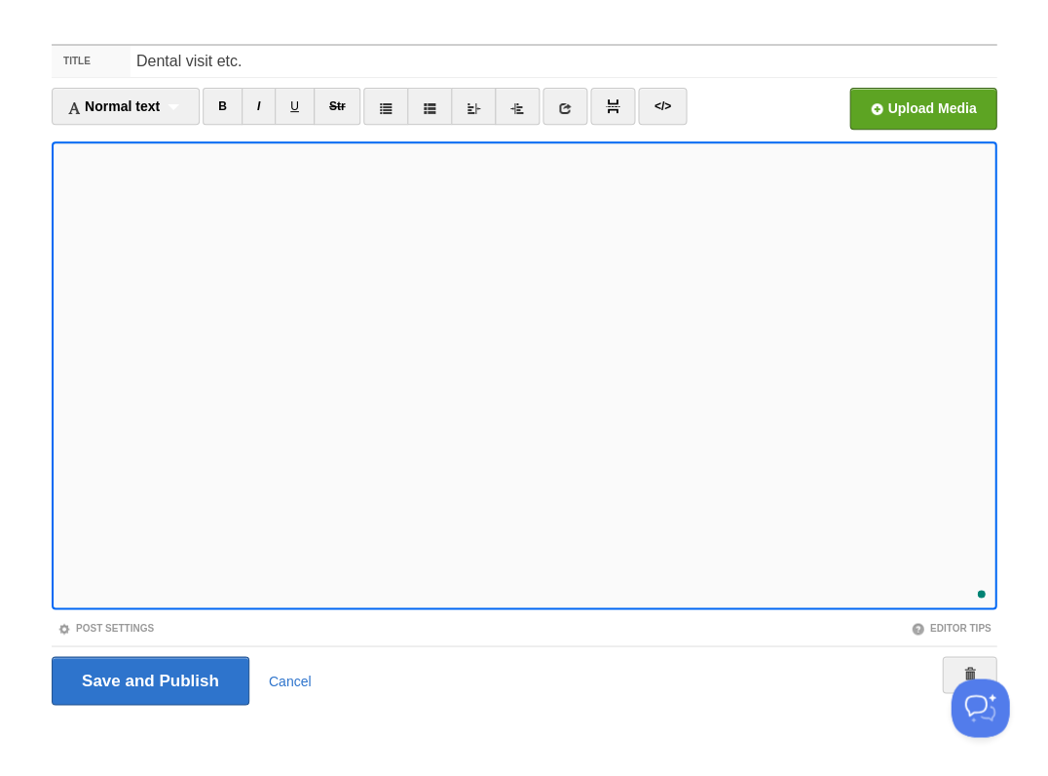
scroll to position [896, 0]
click at [148, 678] on input "Save and Publish" at bounding box center [151, 680] width 198 height 49
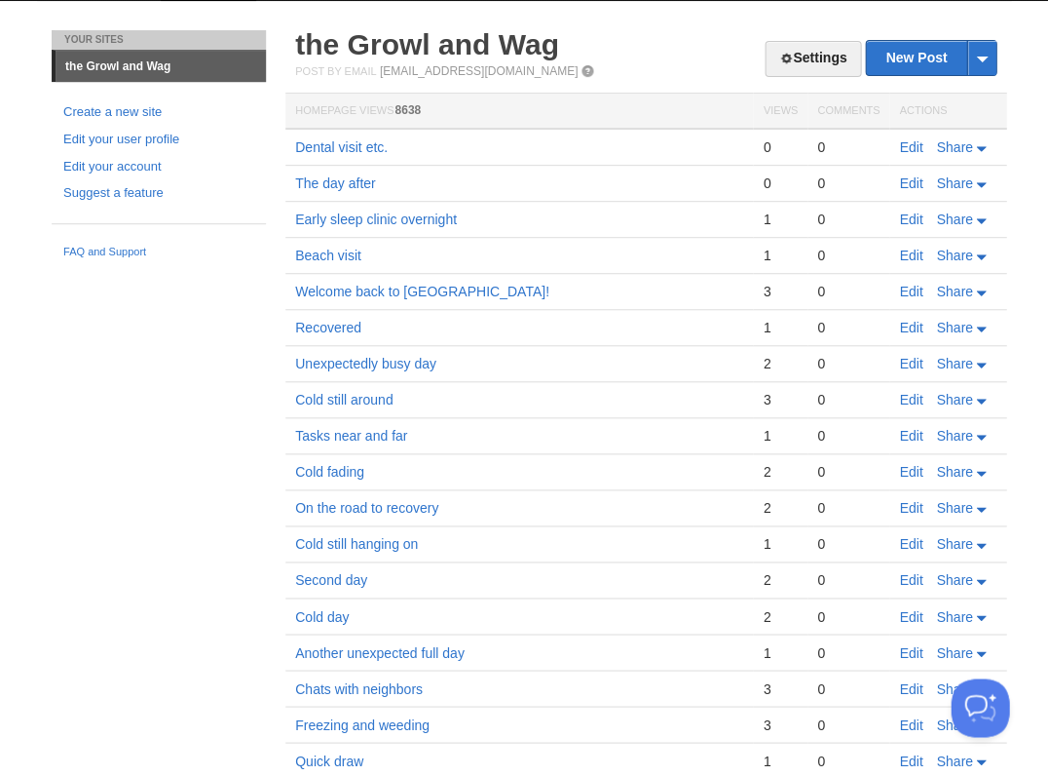
scroll to position [28, 0]
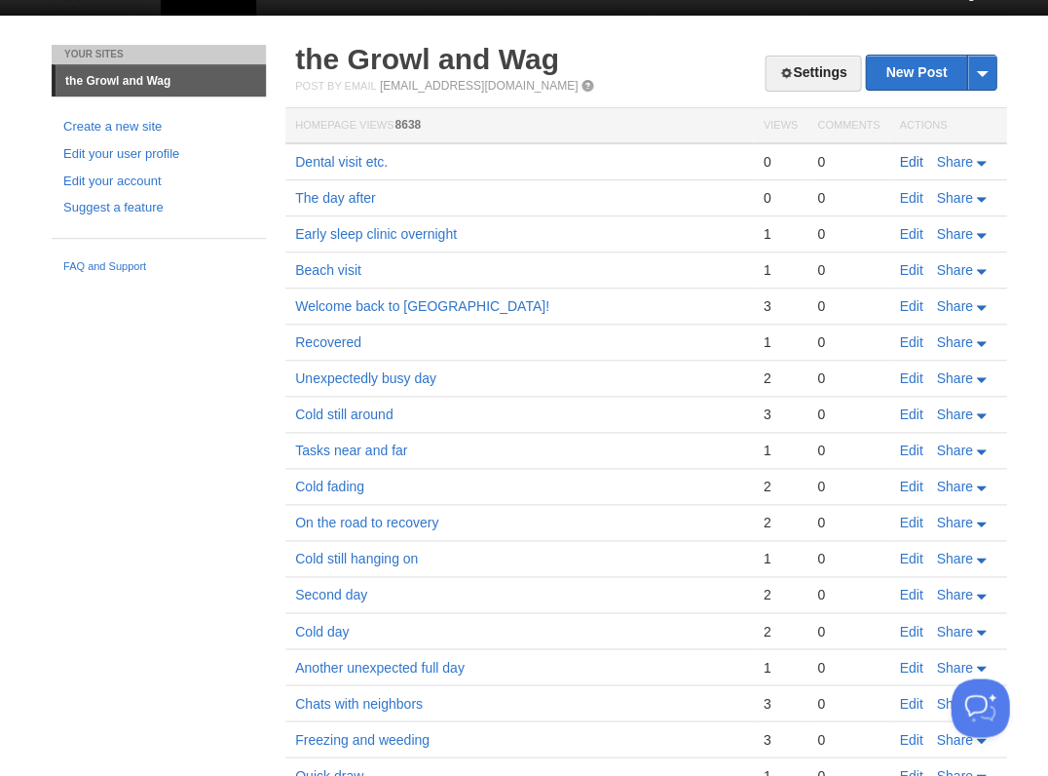
click at [914, 159] on link "Edit" at bounding box center [910, 162] width 23 height 16
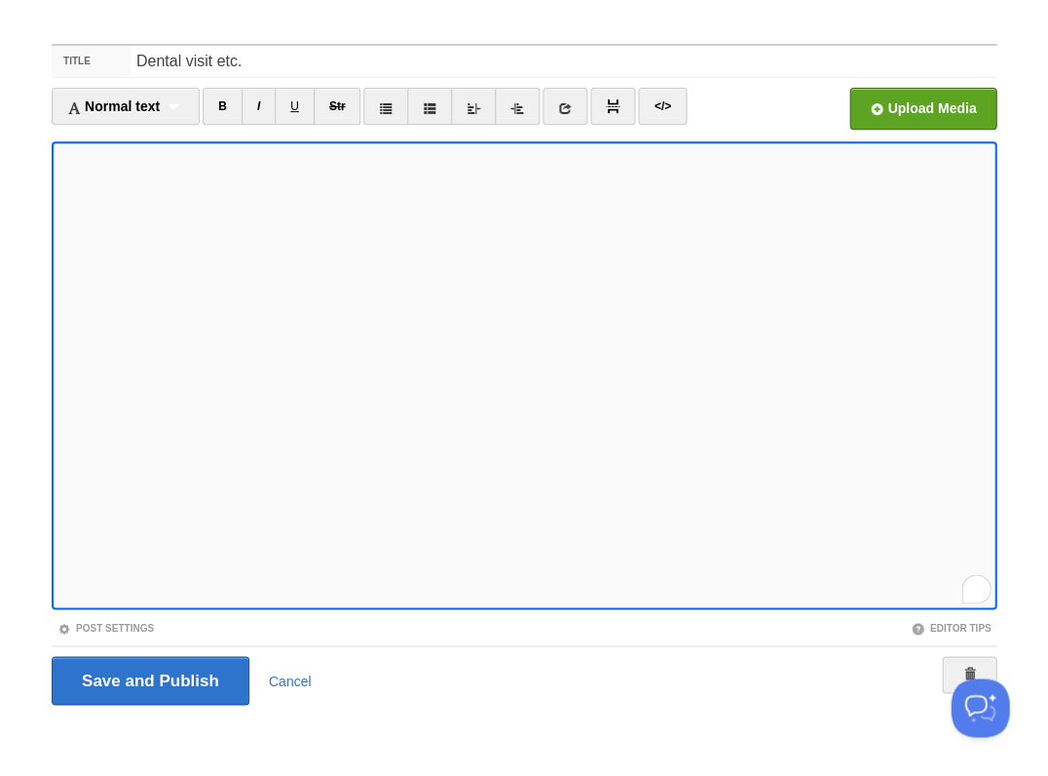
scroll to position [879, 0]
